Goal: Find specific page/section: Find specific page/section

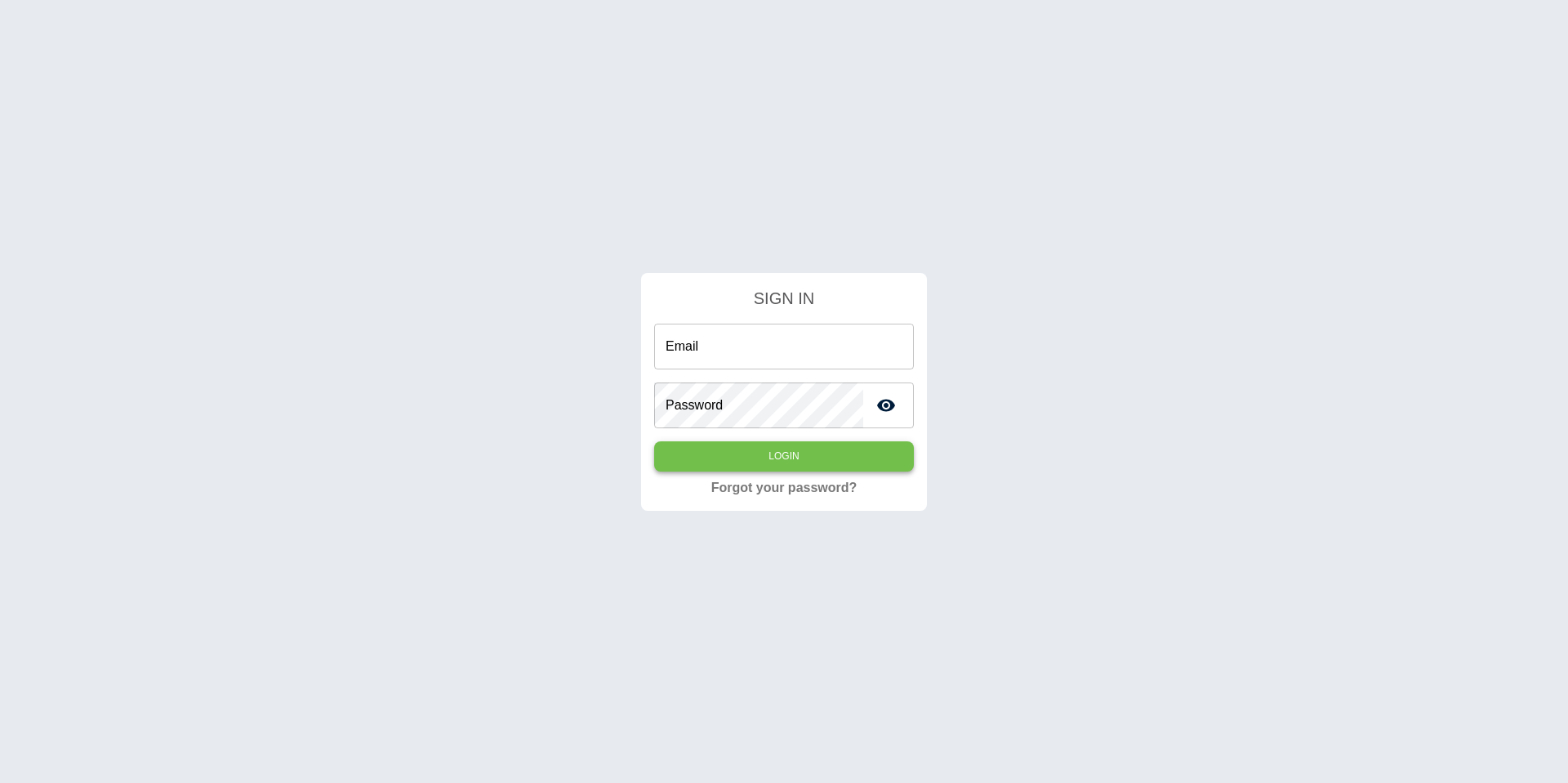
type input "**********"
click at [842, 463] on button "Login" at bounding box center [784, 456] width 260 height 31
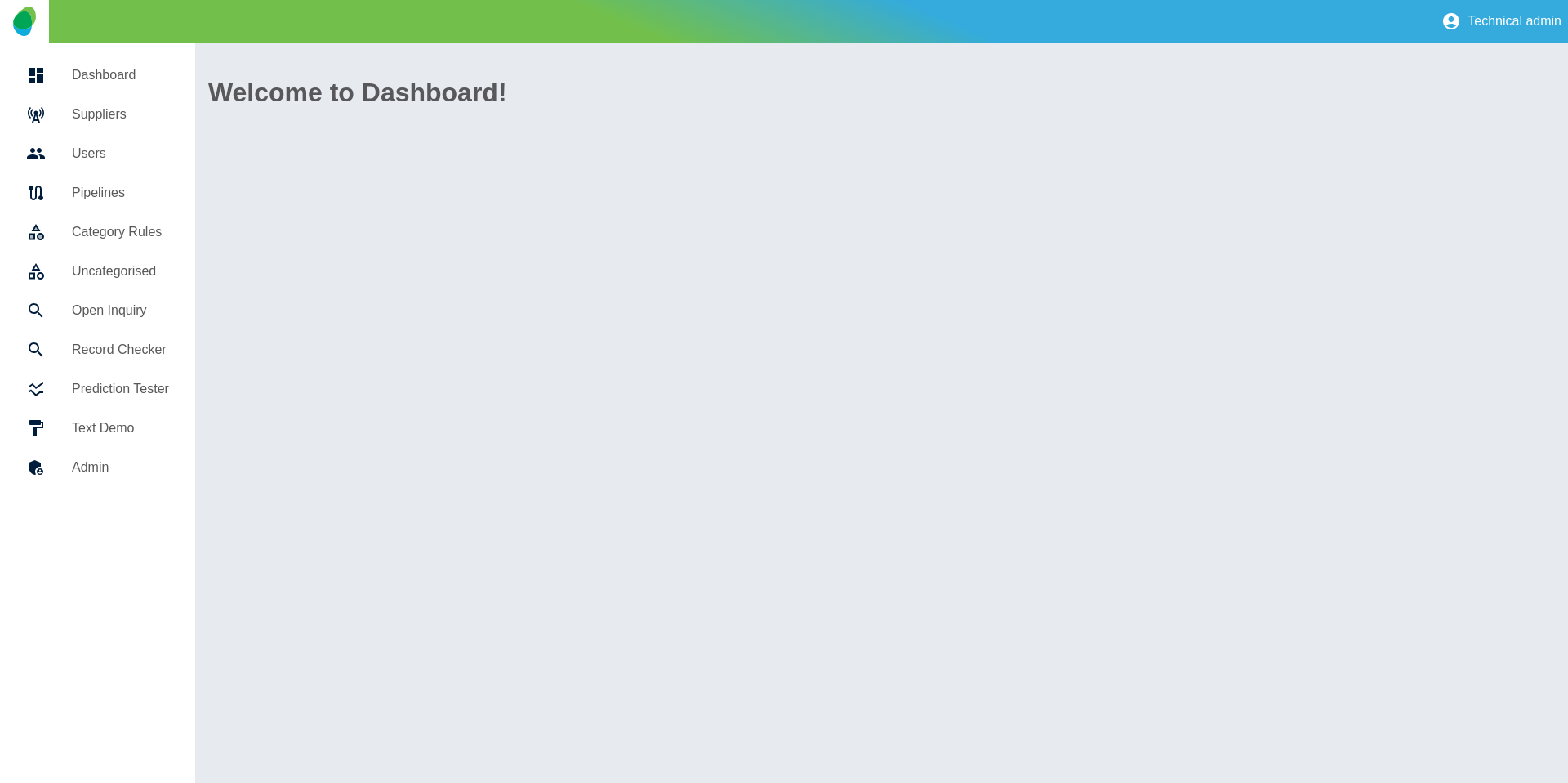
click at [62, 124] on link "Suppliers" at bounding box center [97, 114] width 169 height 39
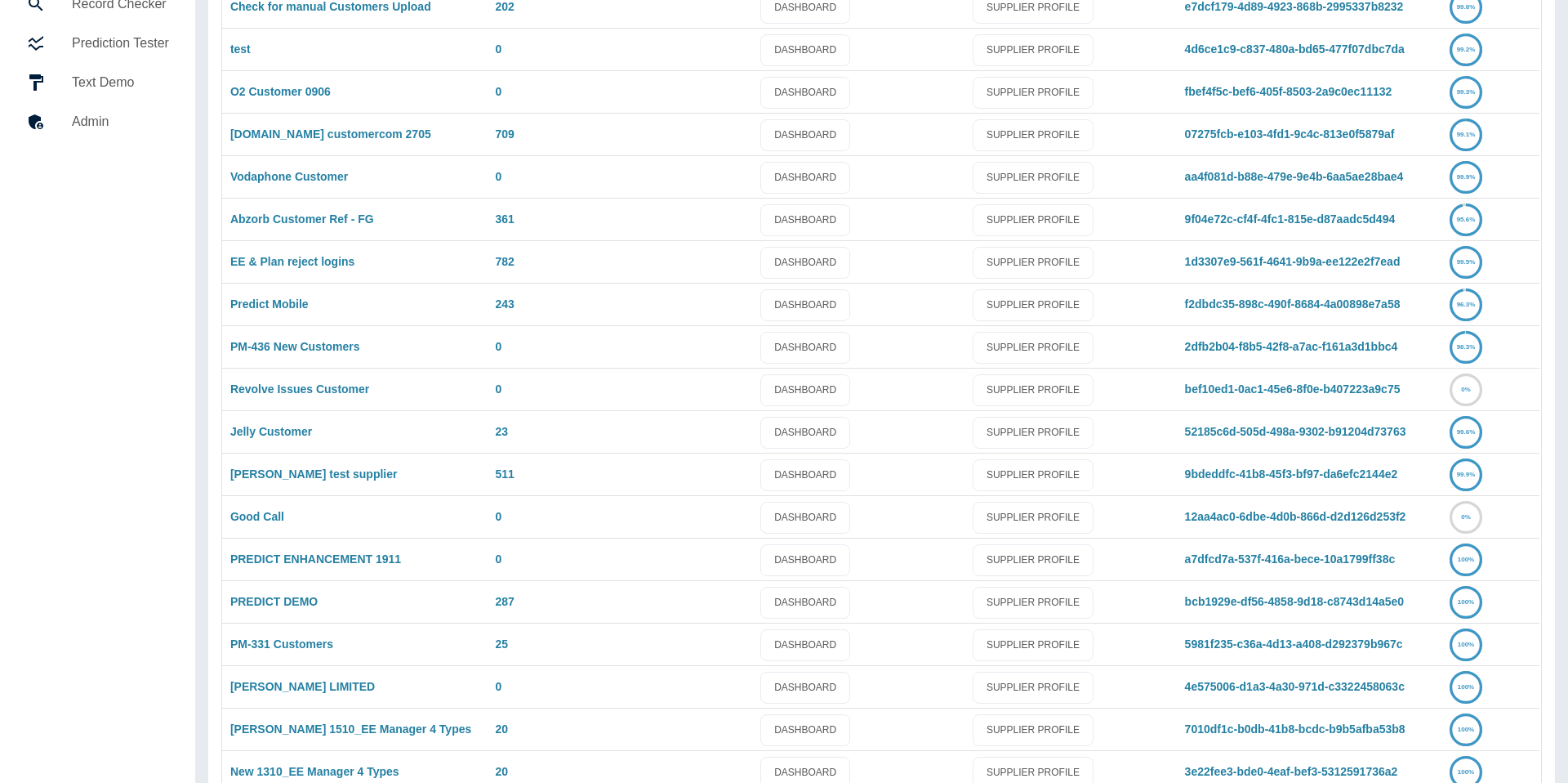
scroll to position [935, 0]
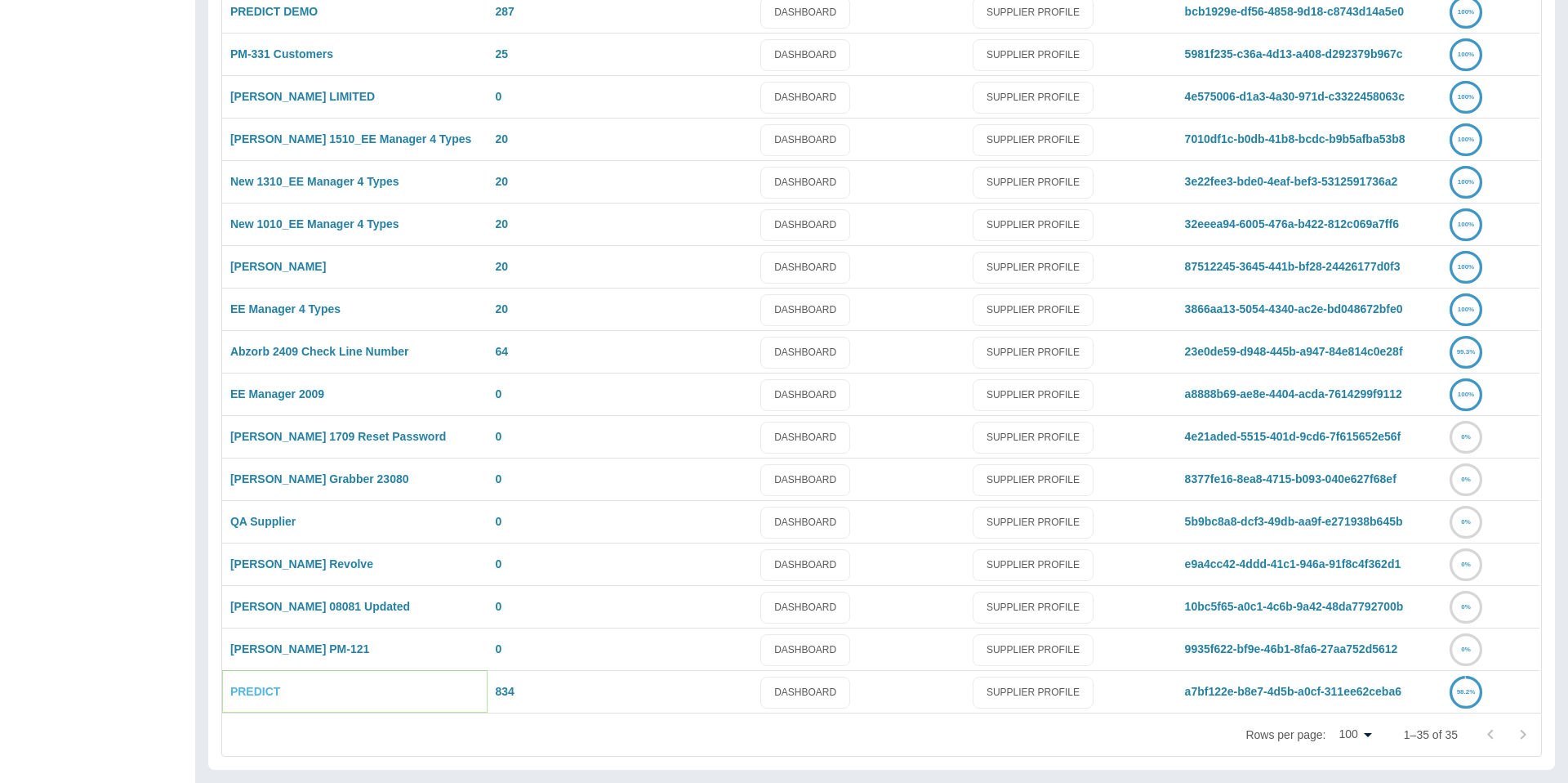
click at [249, 692] on link "PREDICT" at bounding box center [255, 691] width 50 height 13
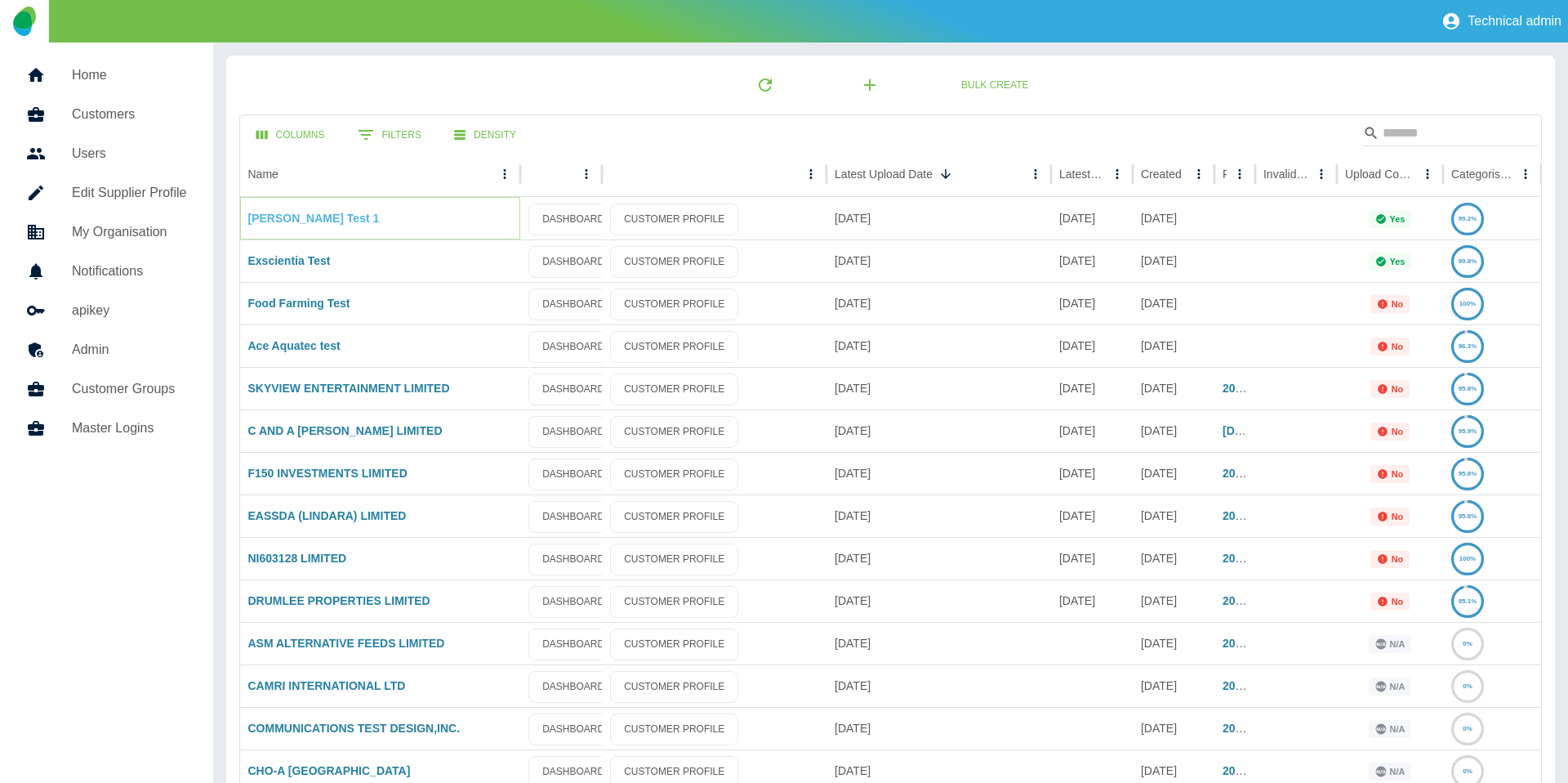
click at [281, 219] on link "[PERSON_NAME] Test 1" at bounding box center [314, 218] width 132 height 13
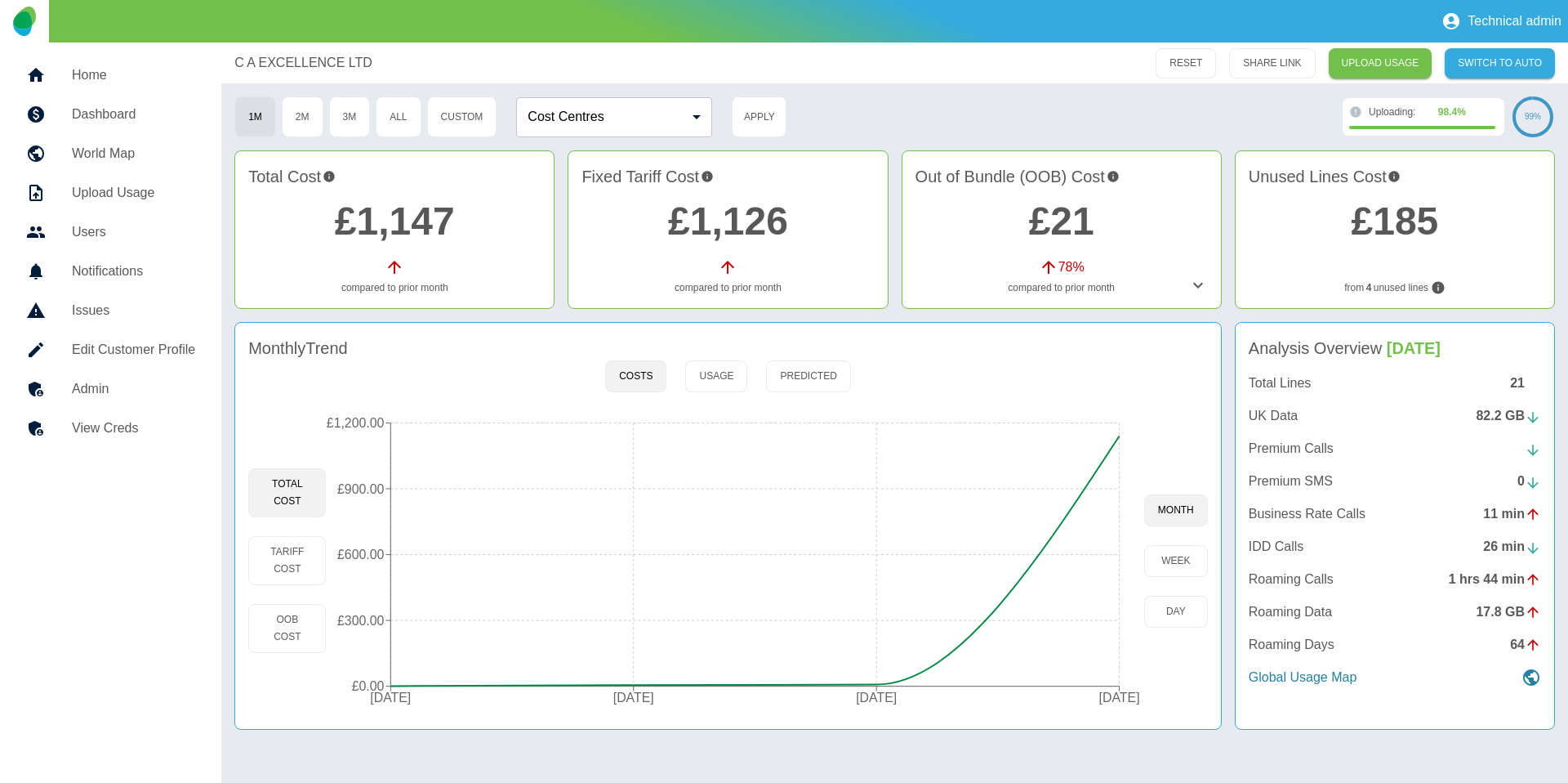
click at [1276, 411] on p "UK Data" at bounding box center [1273, 415] width 49 height 20
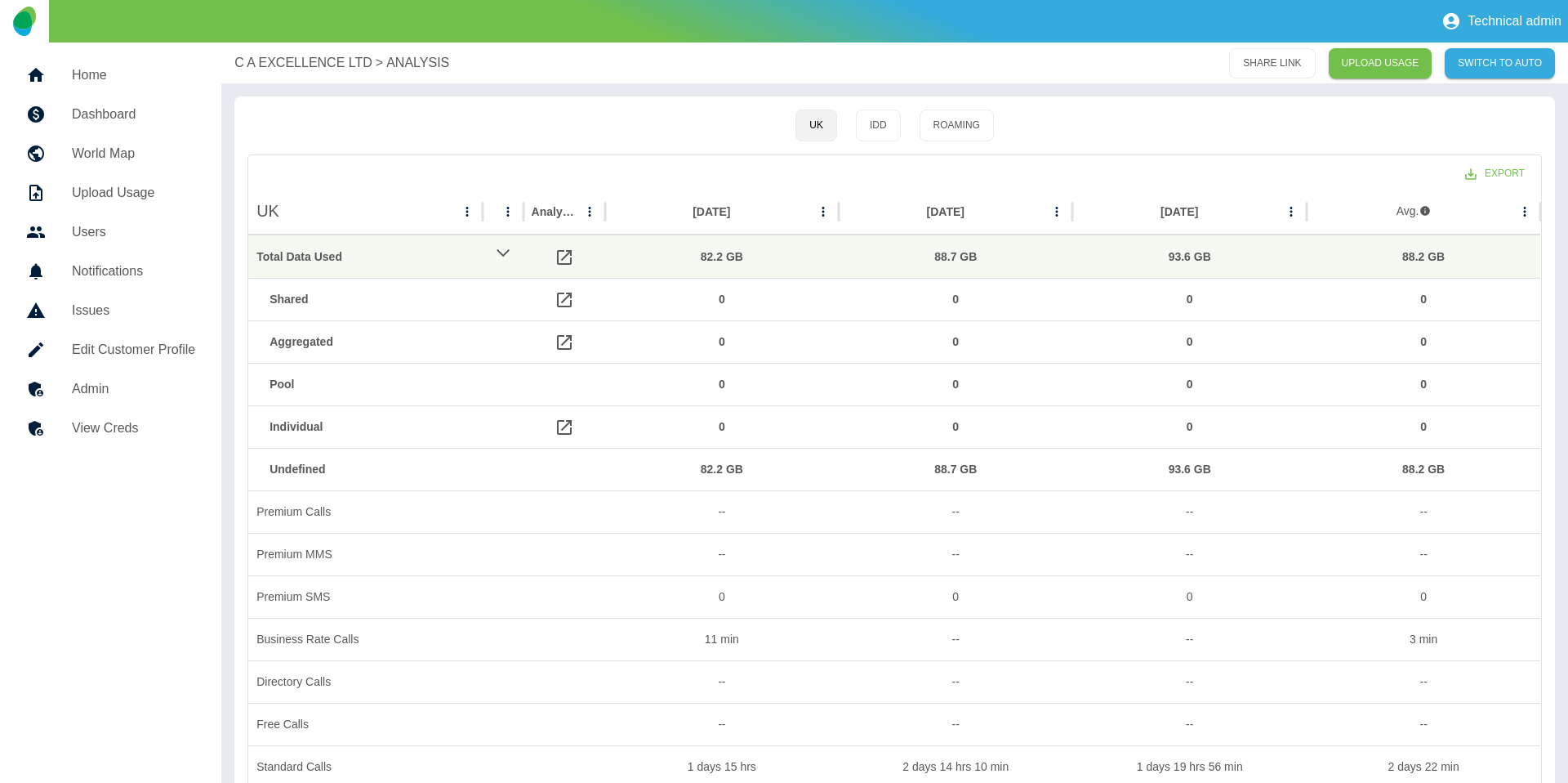
click at [1510, 20] on p "Technical admin" at bounding box center [1514, 21] width 94 height 15
click at [1516, 58] on link "Sign out" at bounding box center [1507, 64] width 94 height 30
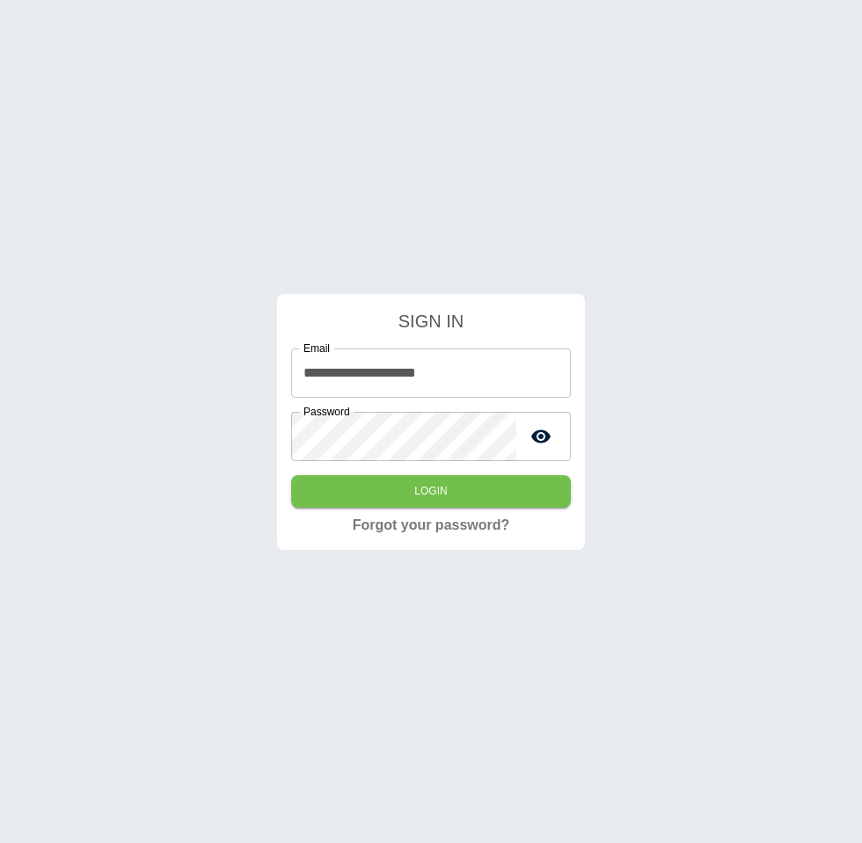
click at [597, 313] on div "**********" at bounding box center [431, 421] width 862 height 843
click at [474, 495] on button "Login" at bounding box center [431, 491] width 280 height 33
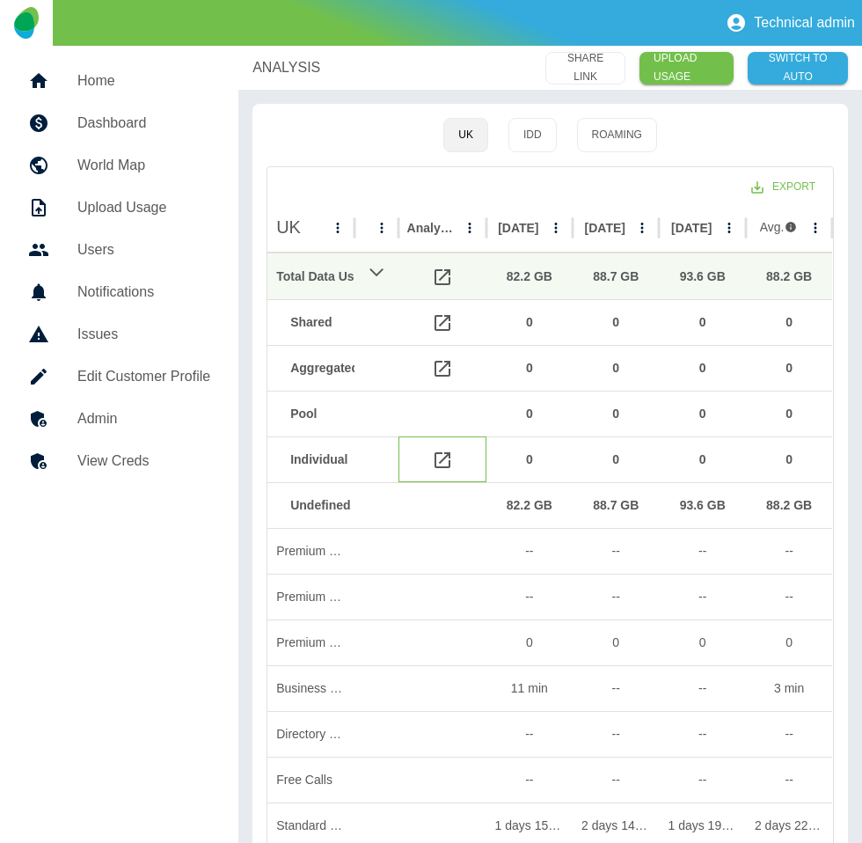
click at [437, 459] on icon at bounding box center [442, 460] width 21 height 21
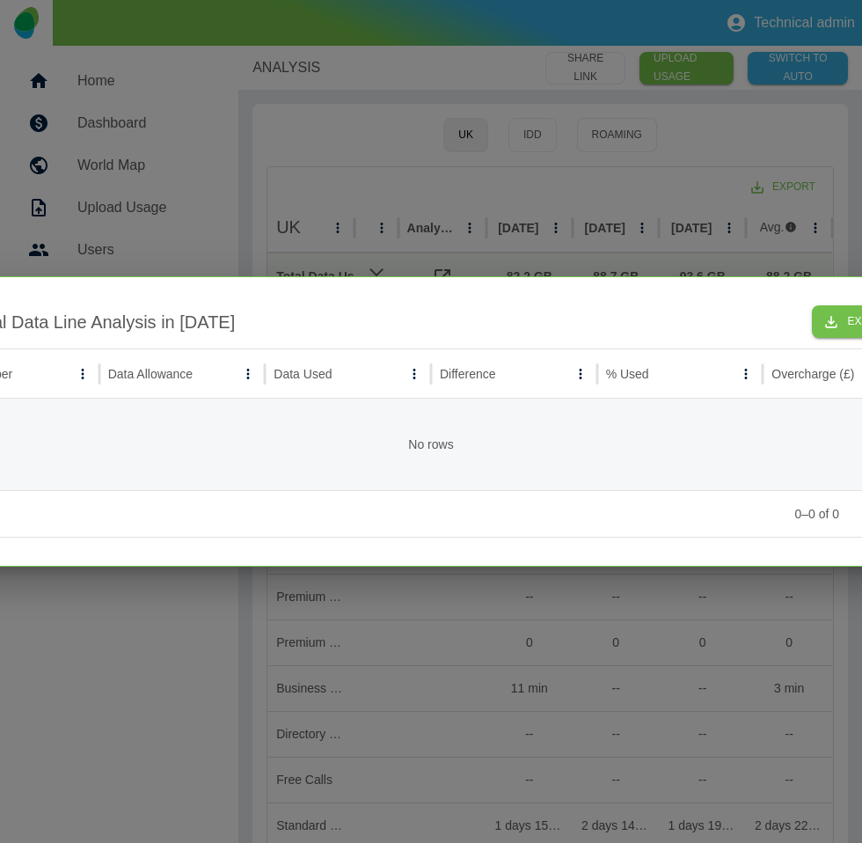
click at [650, 202] on div at bounding box center [431, 421] width 862 height 843
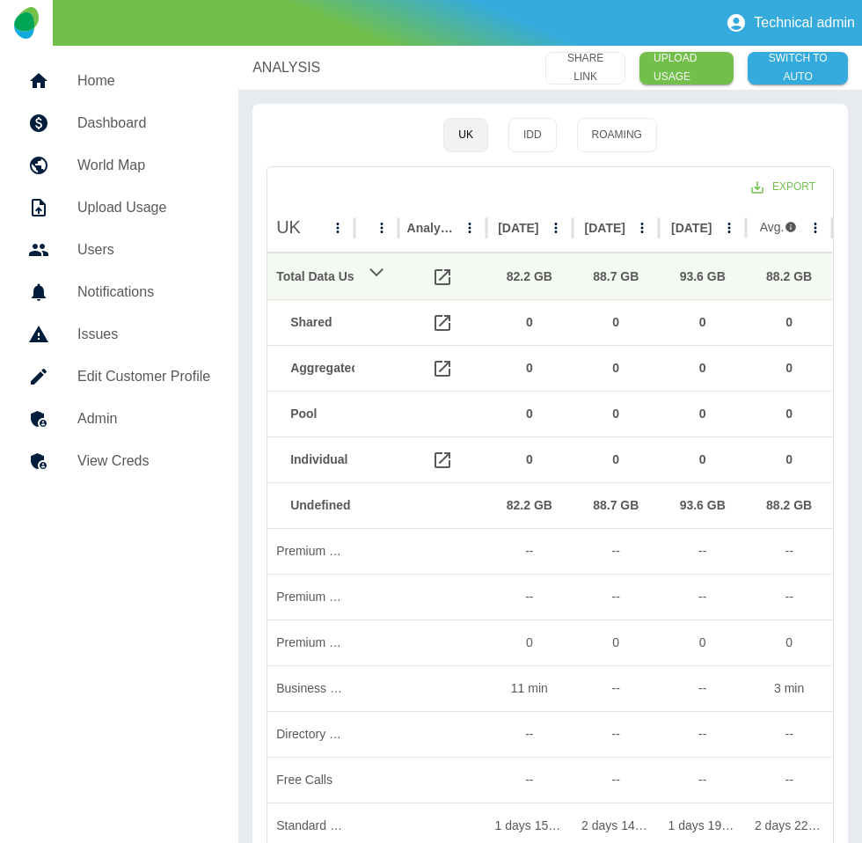
click at [268, 70] on p "ANALYSIS" at bounding box center [287, 67] width 68 height 21
click at [168, 106] on link "Dashboard" at bounding box center [119, 123] width 210 height 42
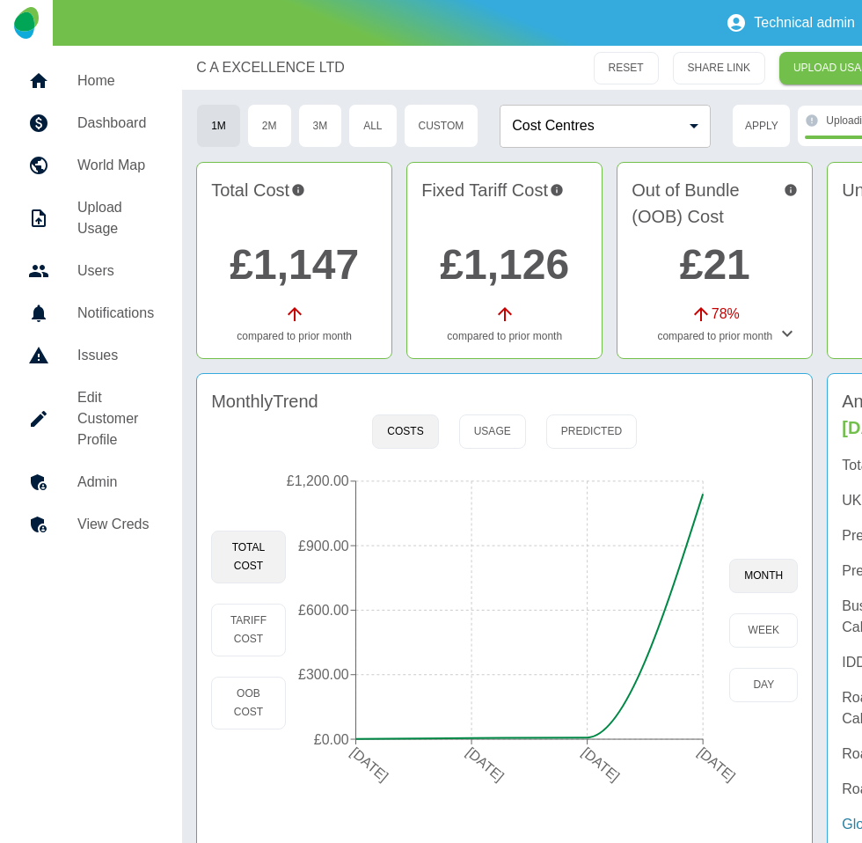
scroll to position [0, 172]
